Goal: Task Accomplishment & Management: Complete application form

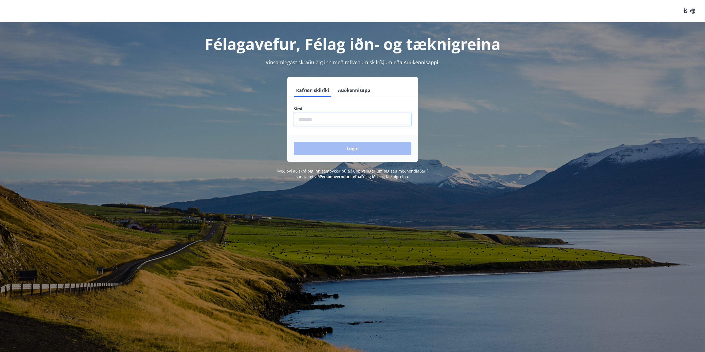
click at [311, 117] on input "phone" at bounding box center [352, 120] width 117 height 14
type input "********"
click at [329, 148] on button "Login" at bounding box center [352, 148] width 117 height 13
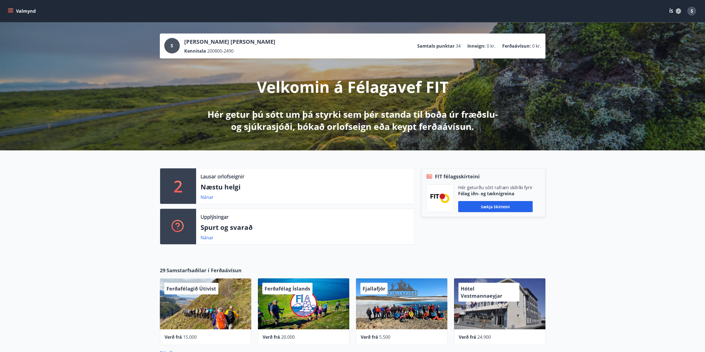
click at [11, 9] on icon "menu" at bounding box center [11, 11] width 6 height 6
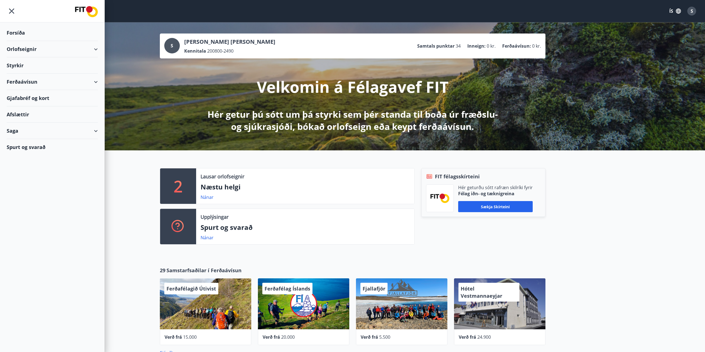
click at [27, 70] on div "Styrkir" at bounding box center [52, 65] width 91 height 16
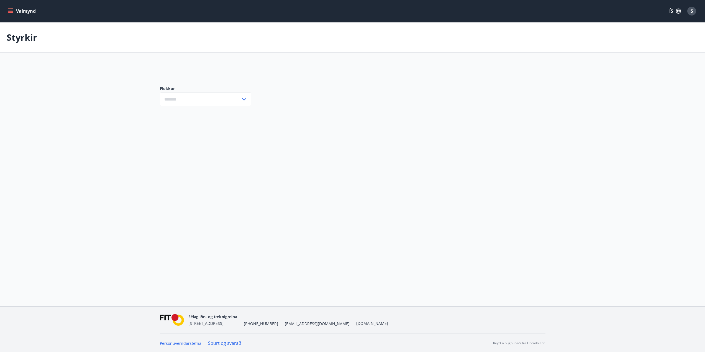
type input "***"
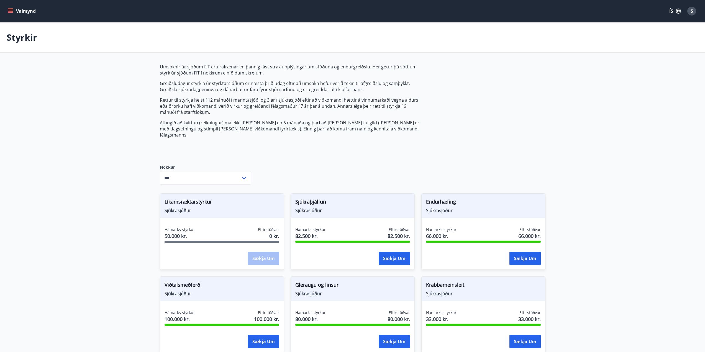
click at [373, 227] on div "Hámarks styrkur 82.500 kr. Eftirstöðvar 82.500 kr." at bounding box center [352, 234] width 115 height 14
click at [388, 252] on button "Sækja um" at bounding box center [394, 258] width 31 height 13
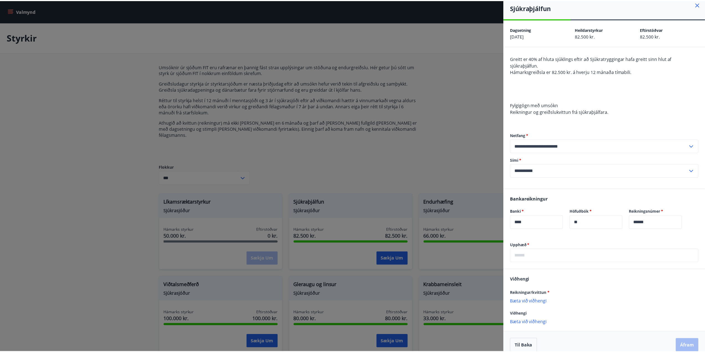
scroll to position [11, 0]
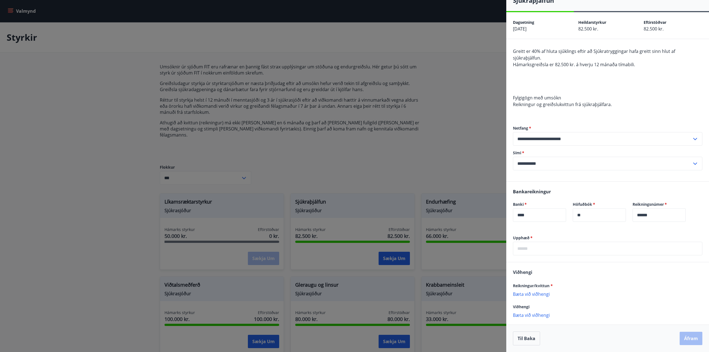
click at [404, 158] on div at bounding box center [354, 176] width 709 height 352
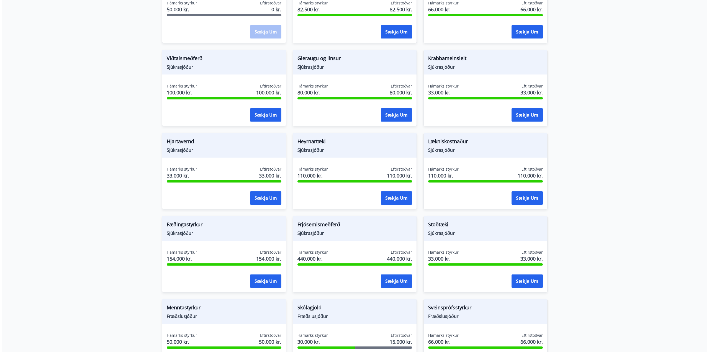
scroll to position [297, 0]
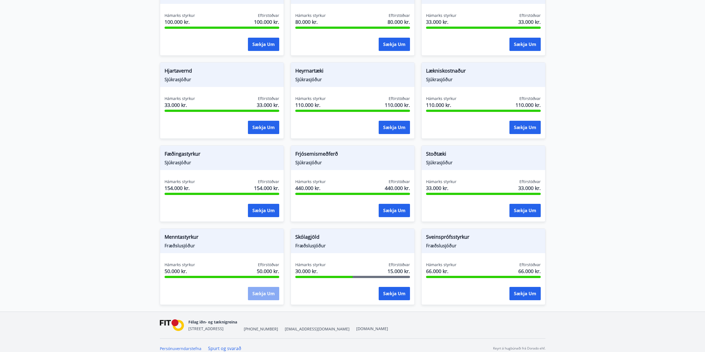
click at [272, 289] on button "Sækja um" at bounding box center [263, 293] width 31 height 13
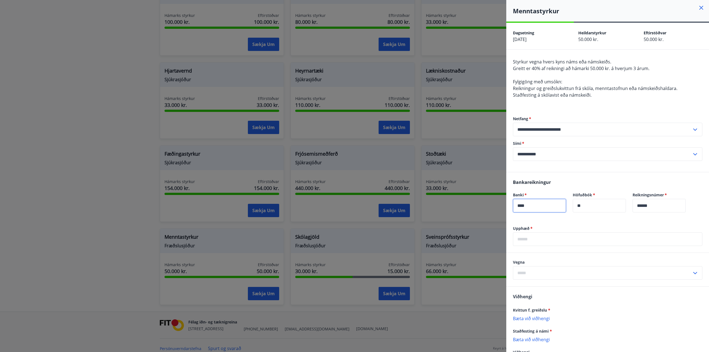
drag, startPoint x: 545, startPoint y: 204, endPoint x: 523, endPoint y: 207, distance: 22.3
click at [523, 207] on input "****" at bounding box center [539, 206] width 53 height 14
type input "****"
drag, startPoint x: 593, startPoint y: 208, endPoint x: 549, endPoint y: 207, distance: 44.3
click at [549, 207] on div "Banki   * **** ​ Höfuðbók   * ** ​" at bounding box center [566, 199] width 120 height 27
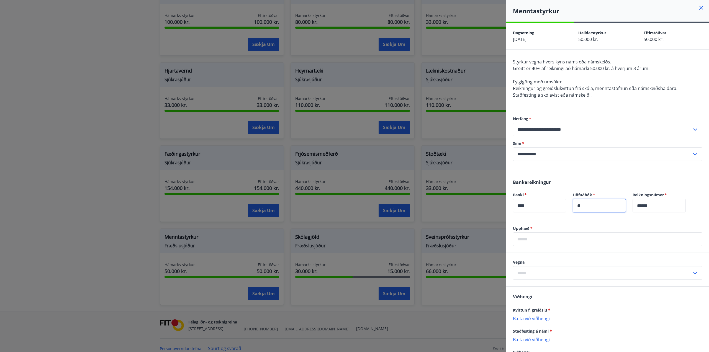
type input "**"
drag, startPoint x: 670, startPoint y: 206, endPoint x: 624, endPoint y: 204, distance: 45.2
click at [626, 204] on form "Banki   * **** ​ Höfuðbók   * ** ​ Reikningsnúmer   * ****** ​" at bounding box center [608, 205] width 190 height 27
type input "******"
click at [608, 225] on div "Bankareikningur Banki   * **** ​ Höfuðbók   * ** ​ Reikningsnúmer   * ****** ​" at bounding box center [607, 198] width 203 height 53
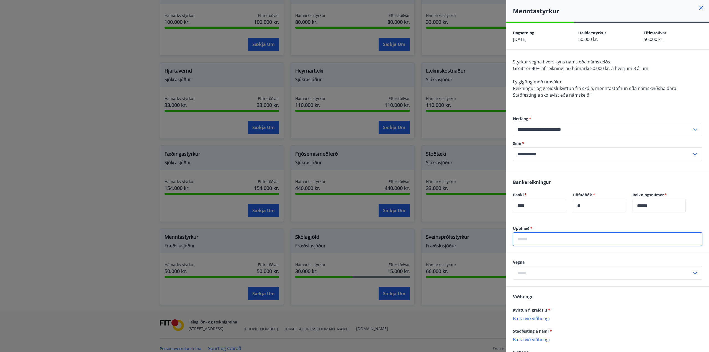
click at [544, 240] on input "text" at bounding box center [608, 239] width 190 height 14
type input "******"
click at [543, 275] on input "text" at bounding box center [602, 273] width 179 height 14
click at [532, 296] on li "Háskólar" at bounding box center [607, 295] width 189 height 10
type input "********"
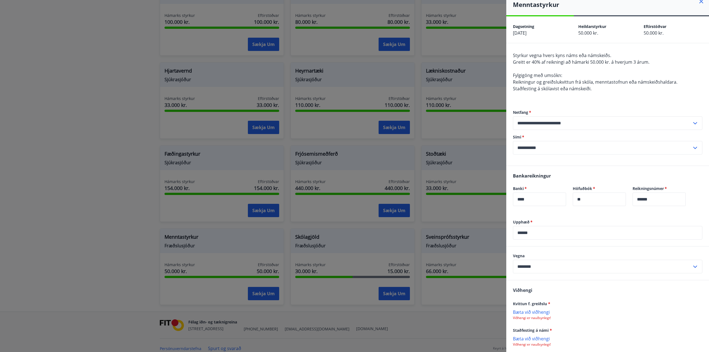
scroll to position [57, 0]
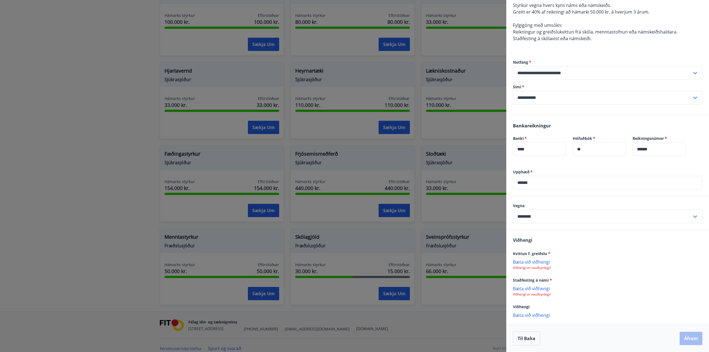
click at [539, 263] on p "Bæta við viðhengi" at bounding box center [608, 262] width 190 height 6
click at [521, 289] on p "Bæta við viðhengi" at bounding box center [608, 289] width 190 height 6
click at [687, 339] on button "Áfram" at bounding box center [691, 338] width 23 height 13
click at [689, 339] on button "Áfram" at bounding box center [691, 338] width 23 height 13
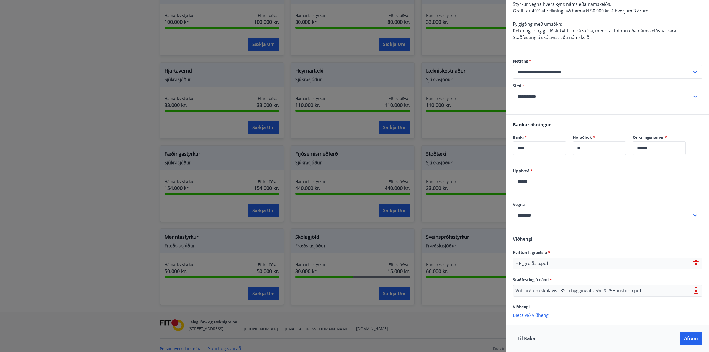
scroll to position [0, 0]
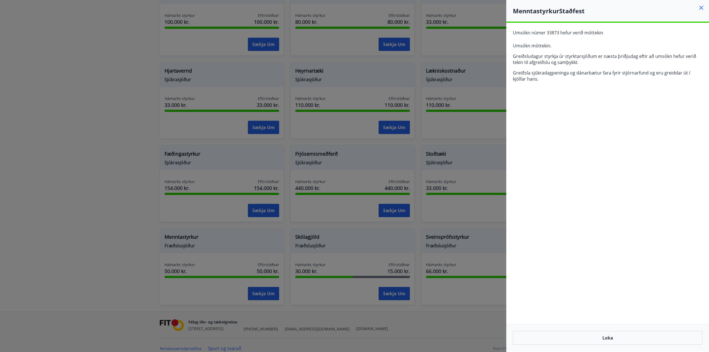
click at [699, 7] on icon at bounding box center [701, 7] width 7 height 7
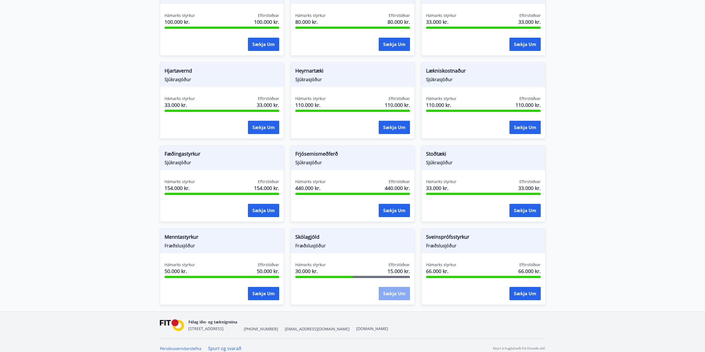
click at [394, 291] on button "Sækja um" at bounding box center [394, 293] width 31 height 13
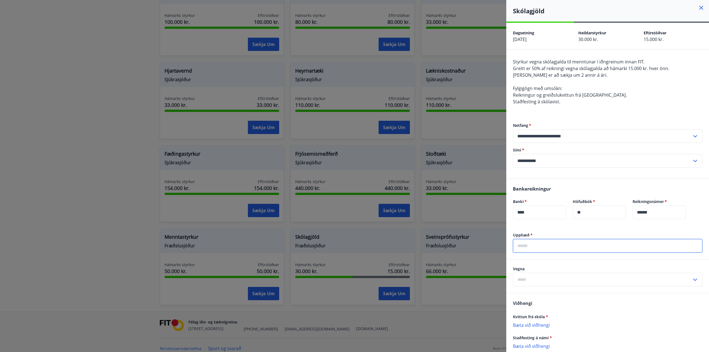
click at [557, 248] on input "text" at bounding box center [608, 246] width 190 height 14
type input "******"
click at [545, 283] on input "text" at bounding box center [602, 280] width 179 height 14
click at [529, 302] on li "Seinni önn" at bounding box center [607, 301] width 189 height 10
type input "**********"
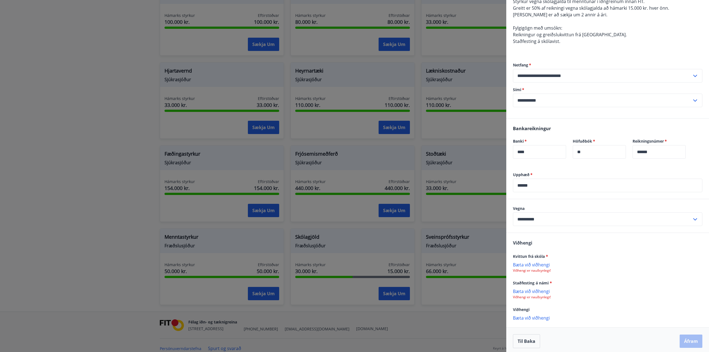
scroll to position [63, 0]
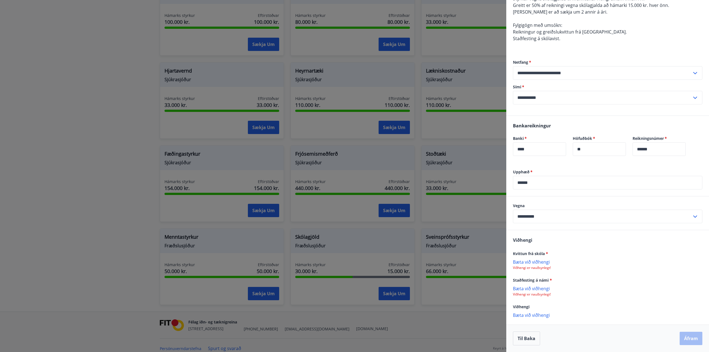
click at [538, 270] on p "Viðhengi er nauðsynlegt!" at bounding box center [608, 268] width 190 height 4
click at [531, 254] on span "Kvittun frá skóla *" at bounding box center [530, 253] width 35 height 5
click at [532, 262] on p "Bæta við viðhengi" at bounding box center [608, 262] width 190 height 6
click at [531, 290] on p "Bæta við viðhengi" at bounding box center [608, 289] width 190 height 6
click at [688, 341] on button "Áfram" at bounding box center [691, 339] width 23 height 13
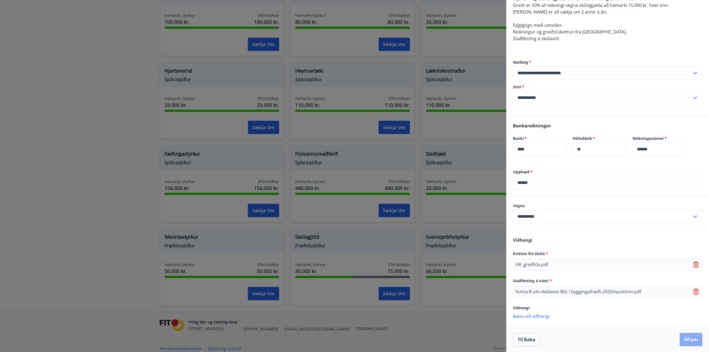
scroll to position [0, 0]
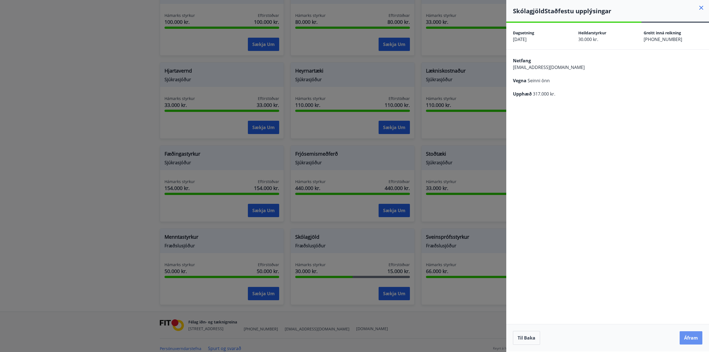
click at [688, 341] on button "Áfram" at bounding box center [691, 337] width 23 height 13
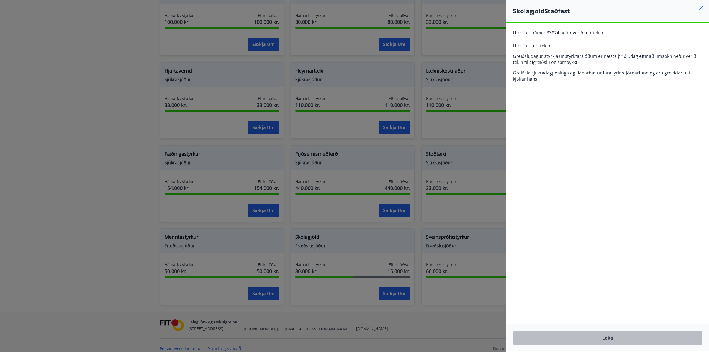
click at [592, 339] on button "Loka" at bounding box center [608, 338] width 190 height 14
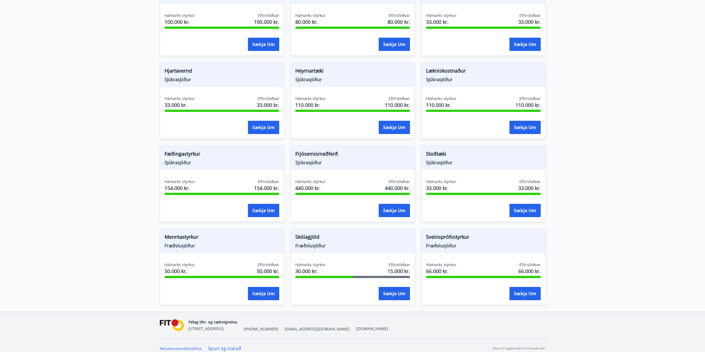
click at [187, 160] on span "Sjúkrasjóður" at bounding box center [222, 163] width 115 height 6
click at [180, 179] on span "Hámarks styrkur" at bounding box center [180, 182] width 30 height 6
click at [268, 204] on button "Sækja um" at bounding box center [263, 210] width 31 height 13
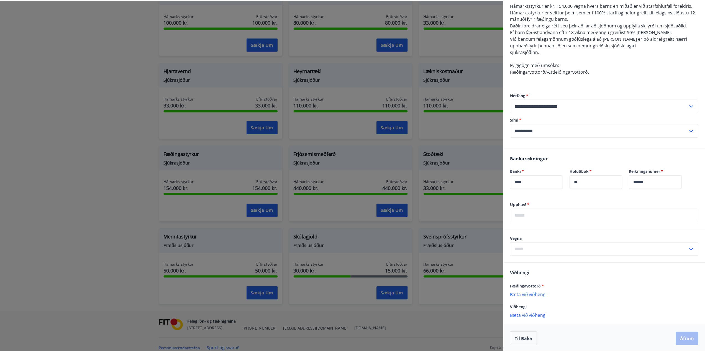
scroll to position [58, 0]
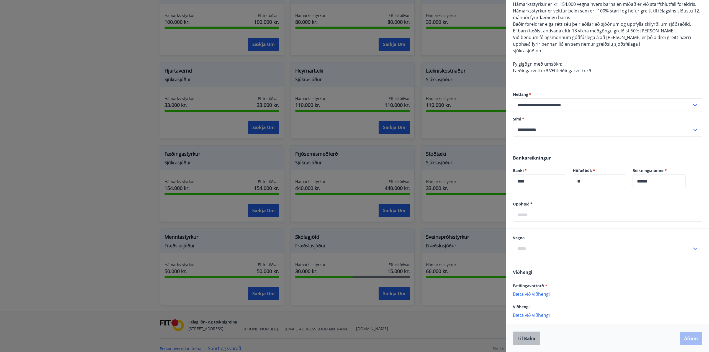
click at [524, 336] on button "Til baka" at bounding box center [526, 339] width 27 height 14
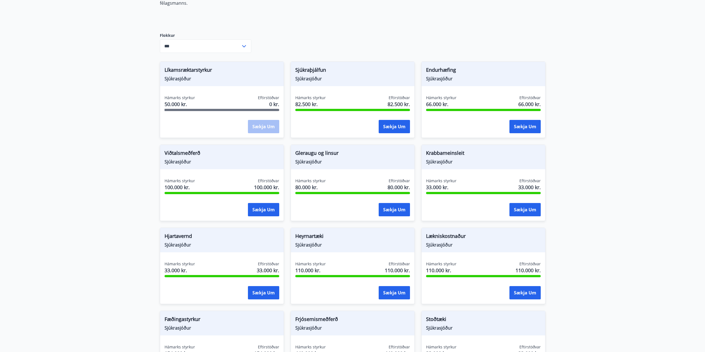
scroll to position [132, 0]
click at [268, 206] on button "Sækja um" at bounding box center [263, 209] width 31 height 13
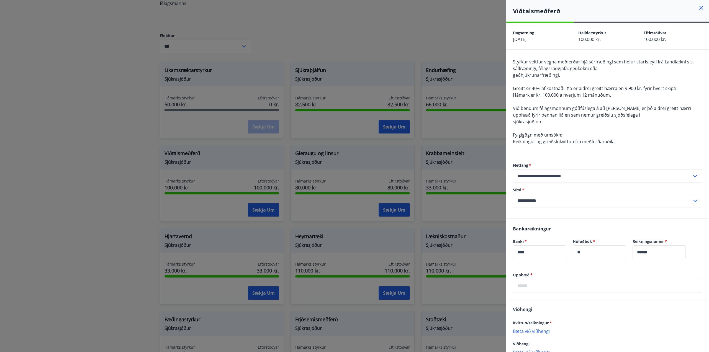
drag, startPoint x: 698, startPoint y: 9, endPoint x: 693, endPoint y: 12, distance: 6.2
click at [698, 9] on icon at bounding box center [701, 7] width 7 height 7
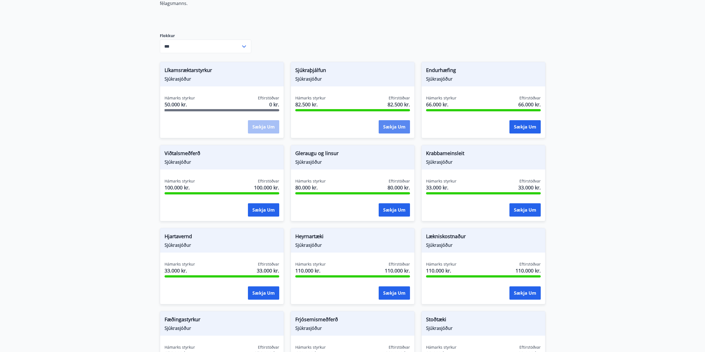
click at [391, 120] on button "Sækja um" at bounding box center [394, 126] width 31 height 13
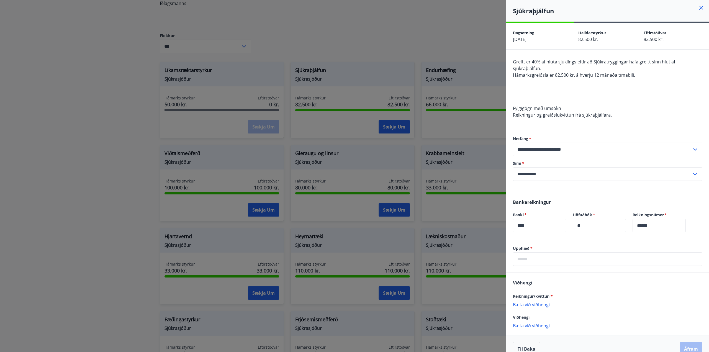
click at [700, 8] on icon at bounding box center [702, 8] width 4 height 4
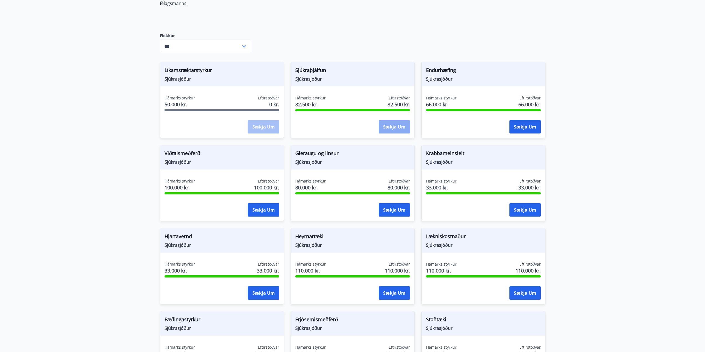
click at [390, 120] on button "Sækja um" at bounding box center [394, 126] width 31 height 13
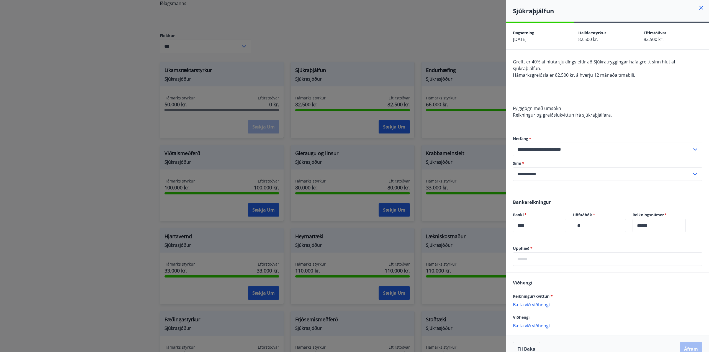
click at [698, 8] on icon at bounding box center [701, 7] width 7 height 7
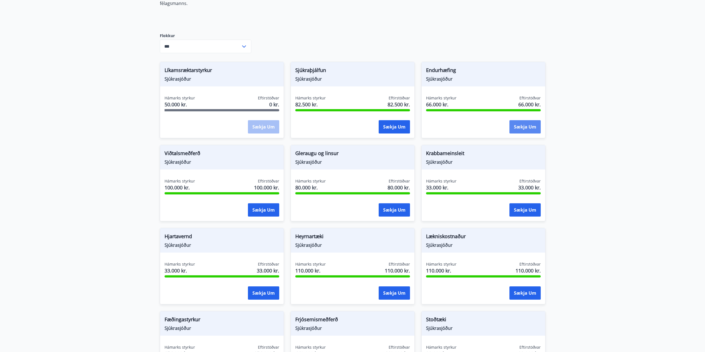
click at [527, 121] on button "Sækja um" at bounding box center [525, 126] width 31 height 13
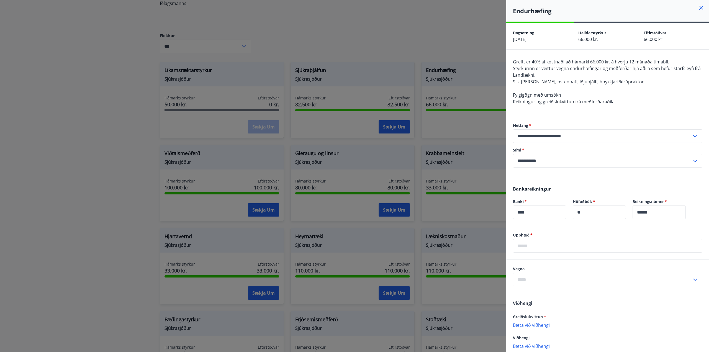
click at [698, 5] on icon at bounding box center [701, 7] width 7 height 7
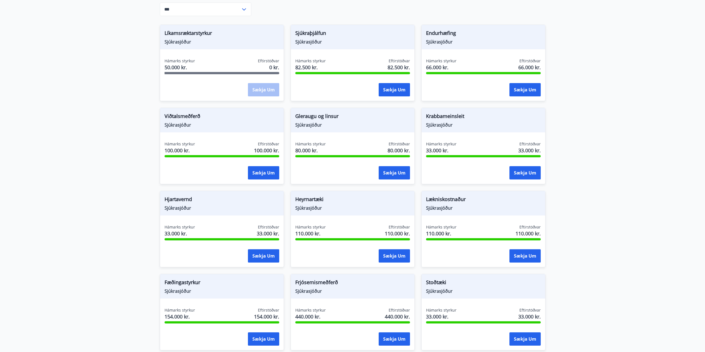
scroll to position [297, 0]
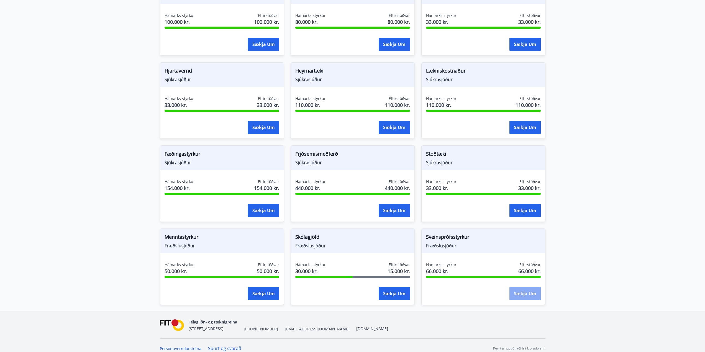
click at [530, 293] on button "Sækja um" at bounding box center [525, 293] width 31 height 13
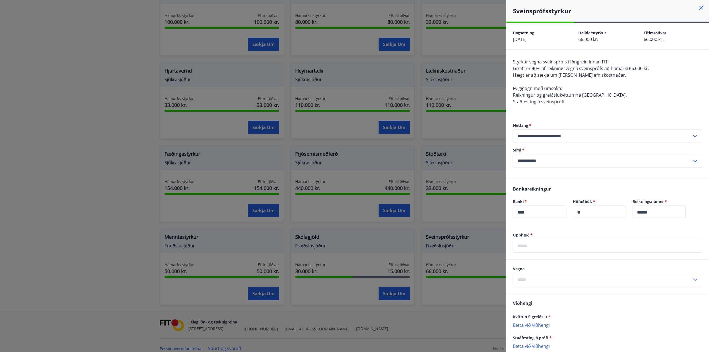
click at [698, 5] on icon at bounding box center [701, 7] width 7 height 7
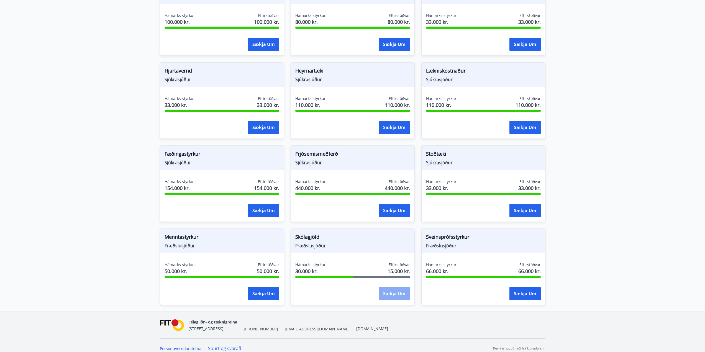
click at [401, 287] on button "Sækja um" at bounding box center [394, 293] width 31 height 13
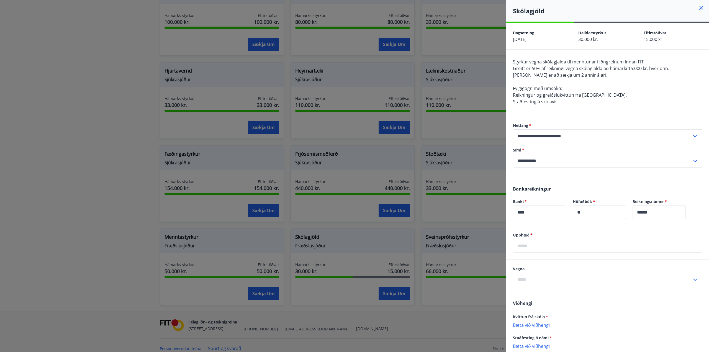
click at [700, 7] on icon at bounding box center [702, 8] width 4 height 4
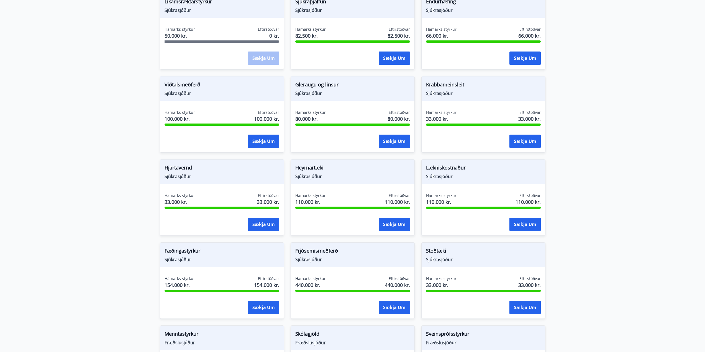
scroll to position [0, 0]
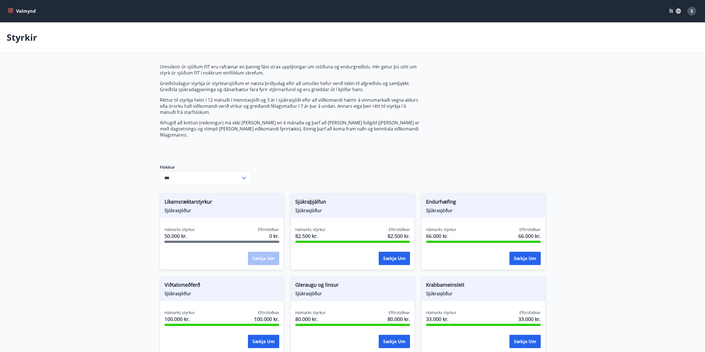
click at [184, 198] on span "Líkamsræktarstyrkur" at bounding box center [222, 202] width 115 height 9
click at [179, 212] on div "Líkamsræktarstyrkur Sjúkrasjóður Hámarks styrkur 50.000 kr. Eftirstöðvar 0 kr. …" at bounding box center [222, 231] width 124 height 76
click at [254, 255] on div "Sækja um" at bounding box center [263, 259] width 31 height 14
drag, startPoint x: 178, startPoint y: 206, endPoint x: 179, endPoint y: 217, distance: 11.4
click at [178, 208] on span "Sjúkrasjóður" at bounding box center [222, 211] width 115 height 6
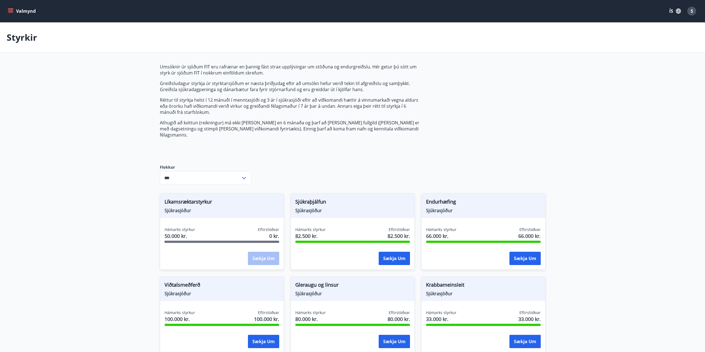
click at [178, 227] on span "Hámarks styrkur" at bounding box center [180, 230] width 30 height 6
